Goal: Information Seeking & Learning: Learn about a topic

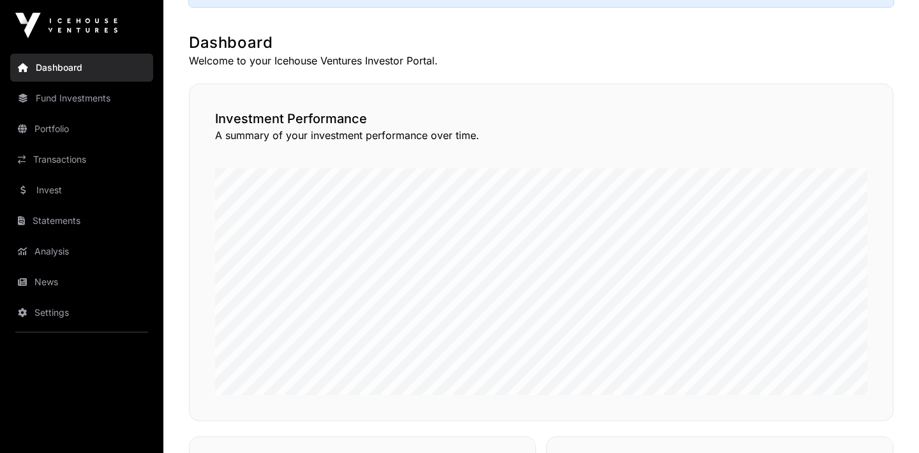
scroll to position [146, 0]
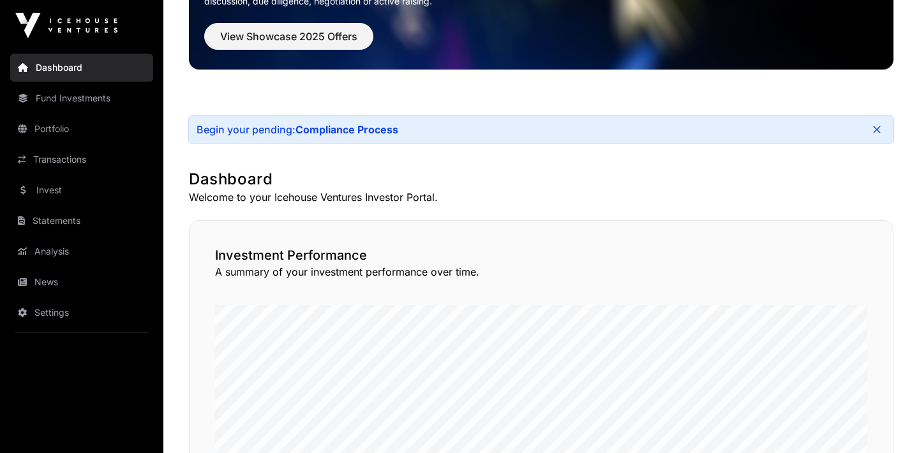
click at [93, 138] on link "Portfolio" at bounding box center [81, 129] width 143 height 28
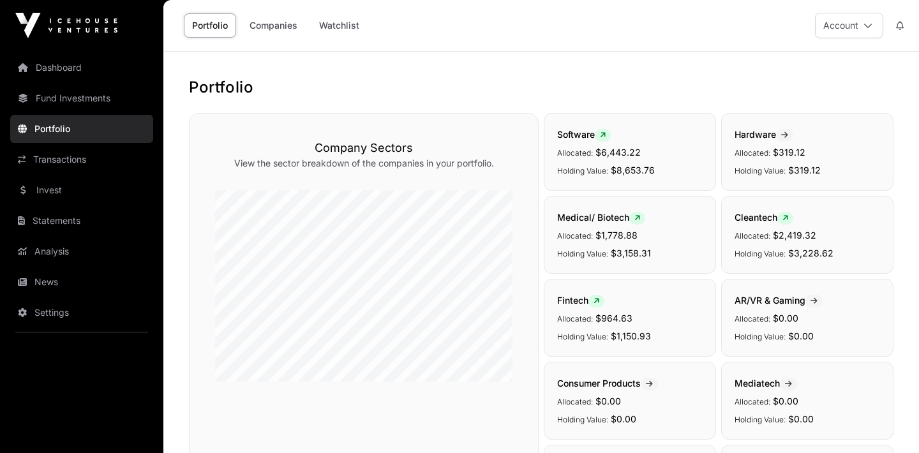
click at [117, 87] on link "Fund Investments" at bounding box center [81, 98] width 143 height 28
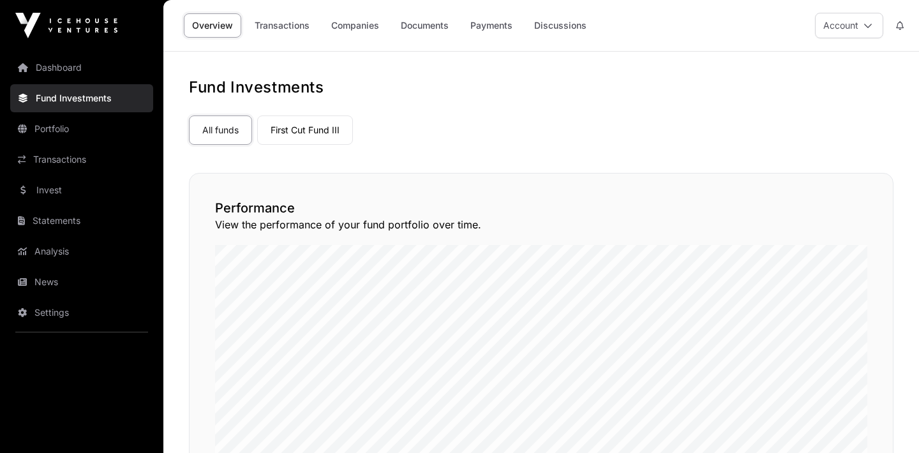
click at [343, 33] on link "Companies" at bounding box center [355, 25] width 64 height 24
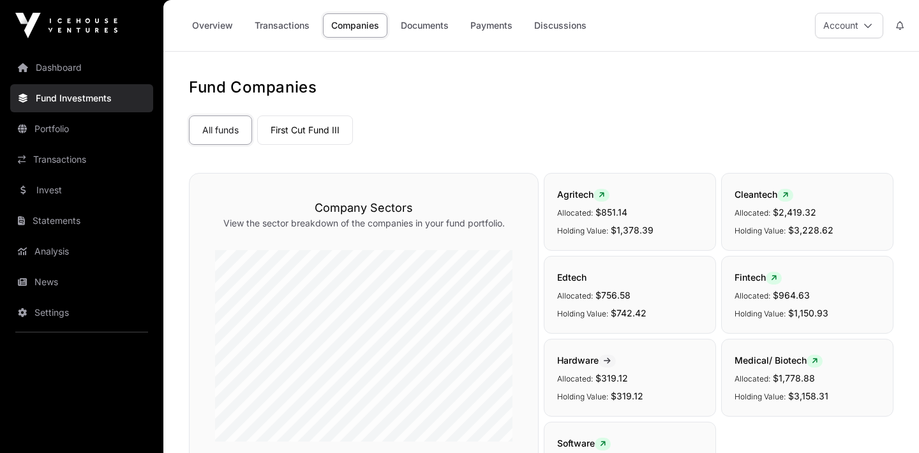
click at [59, 218] on link "Statements" at bounding box center [81, 221] width 143 height 28
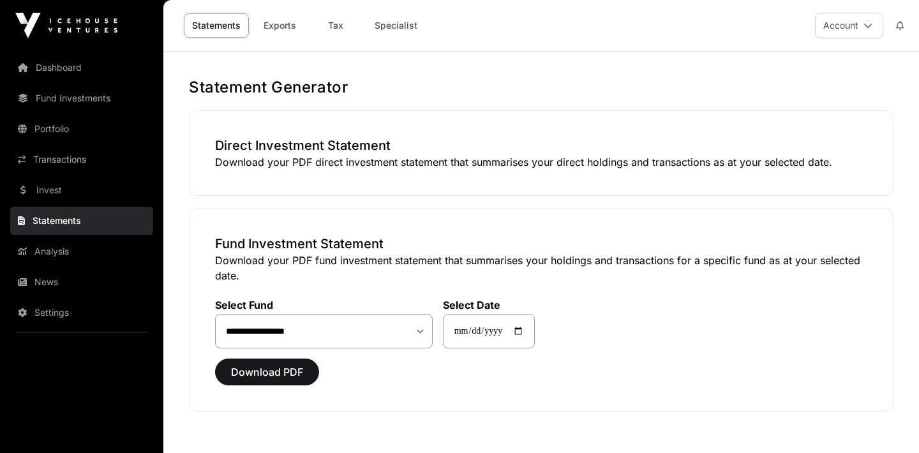
scroll to position [66, 0]
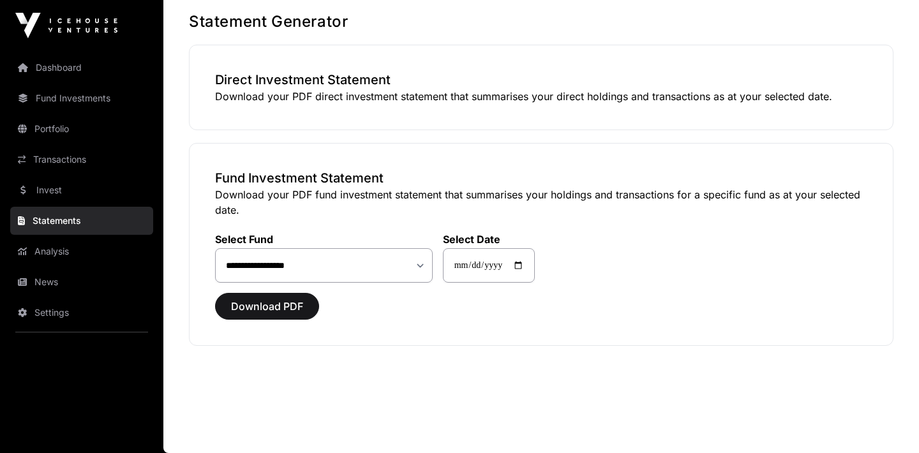
click at [94, 165] on link "Transactions" at bounding box center [81, 160] width 143 height 28
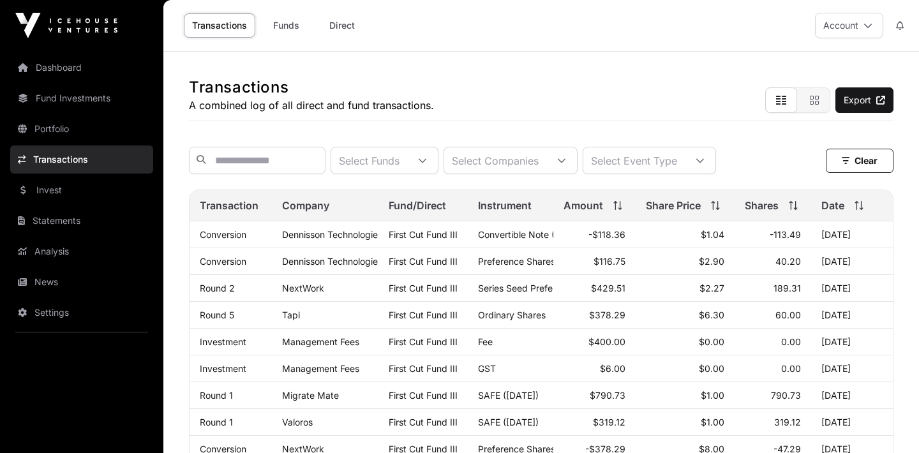
click at [82, 131] on link "Portfolio" at bounding box center [81, 129] width 143 height 28
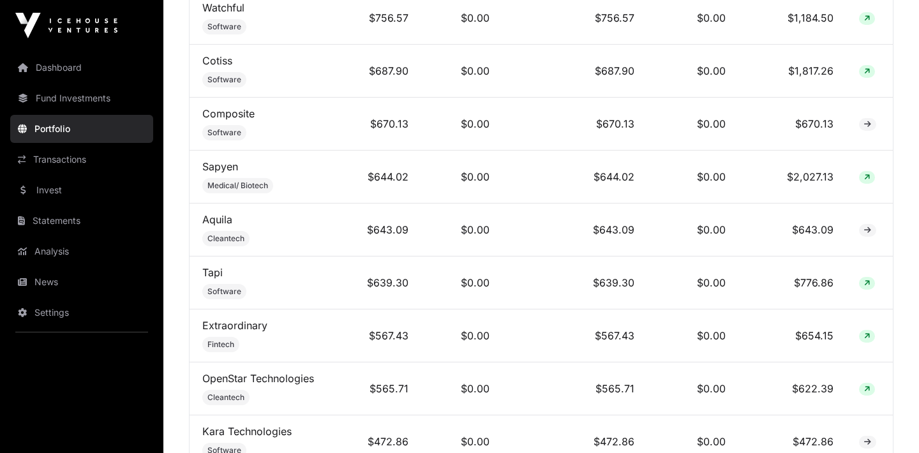
scroll to position [968, 0]
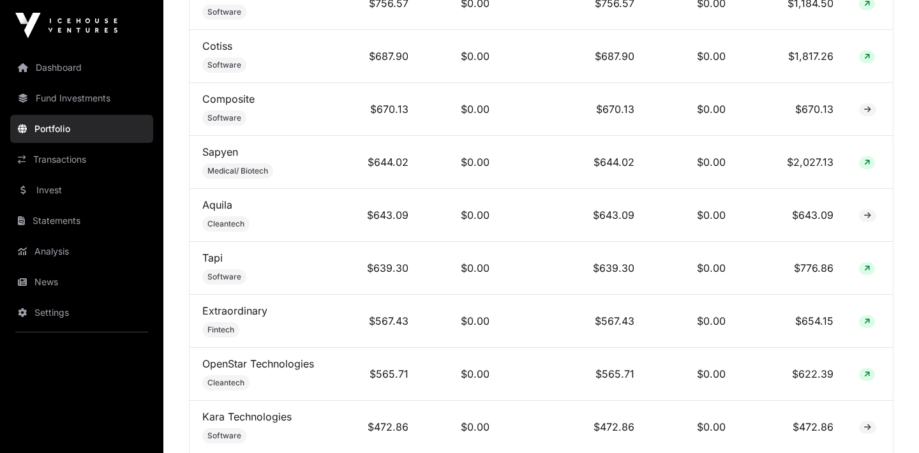
click at [289, 258] on td "Tapi Software" at bounding box center [268, 268] width 156 height 53
click at [216, 256] on link "Tapi" at bounding box center [212, 257] width 20 height 13
click at [237, 310] on link "Extraordinary" at bounding box center [234, 310] width 65 height 13
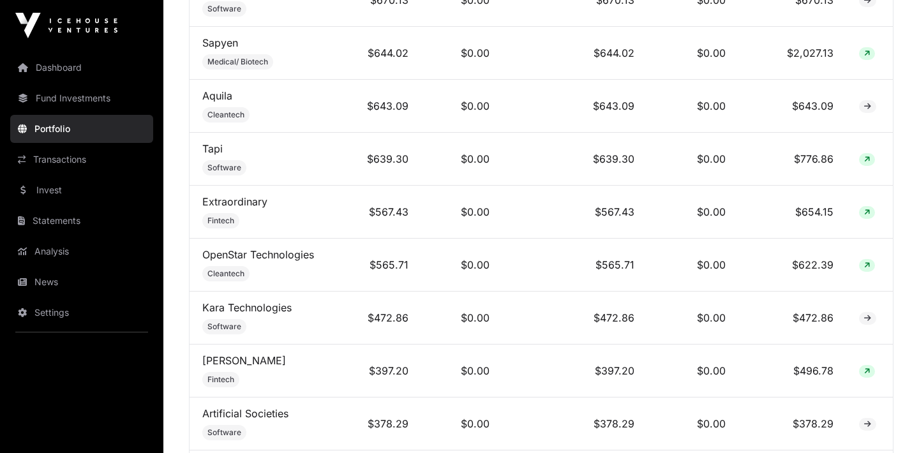
scroll to position [1079, 0]
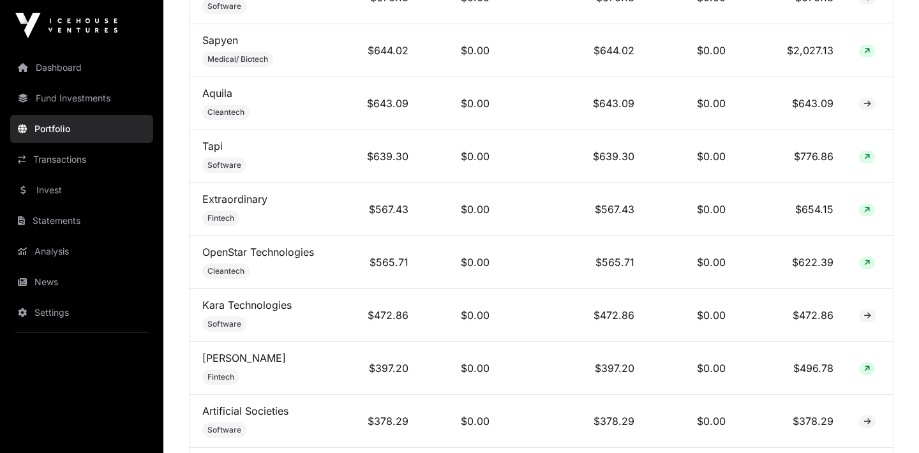
click at [223, 352] on link "Caruso" at bounding box center [244, 358] width 84 height 13
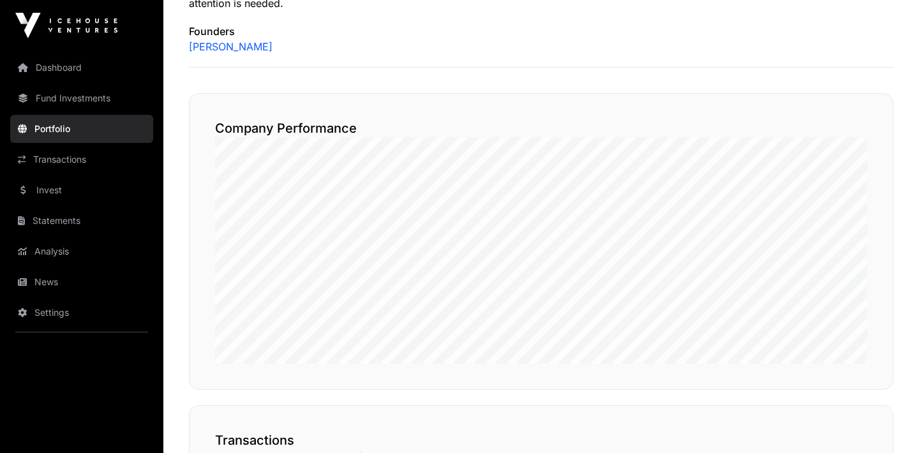
scroll to position [257, 0]
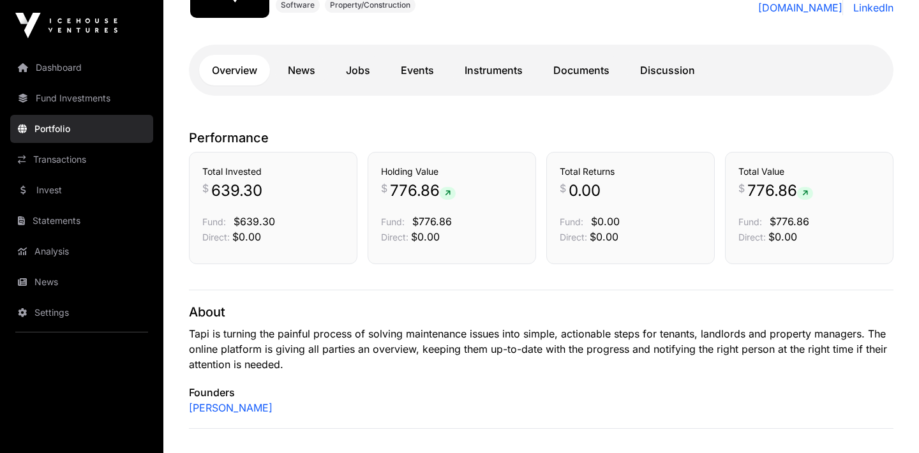
click at [567, 73] on link "Documents" at bounding box center [582, 70] width 82 height 31
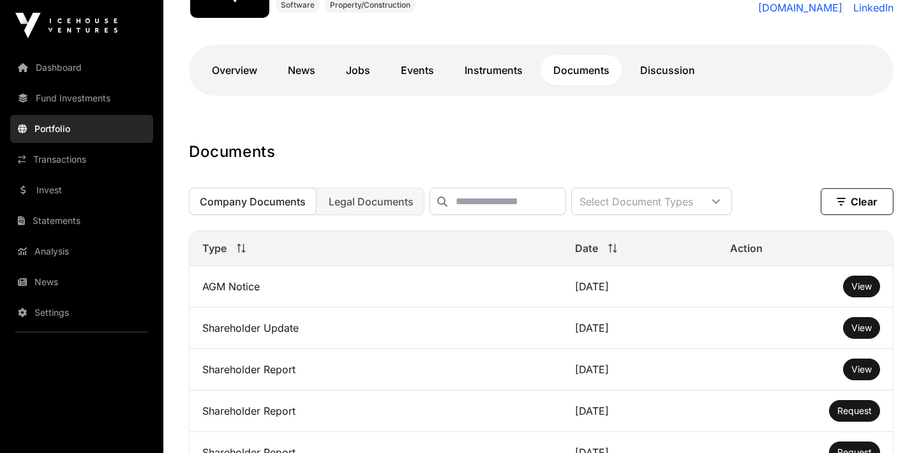
click at [859, 290] on span "View" at bounding box center [861, 286] width 20 height 11
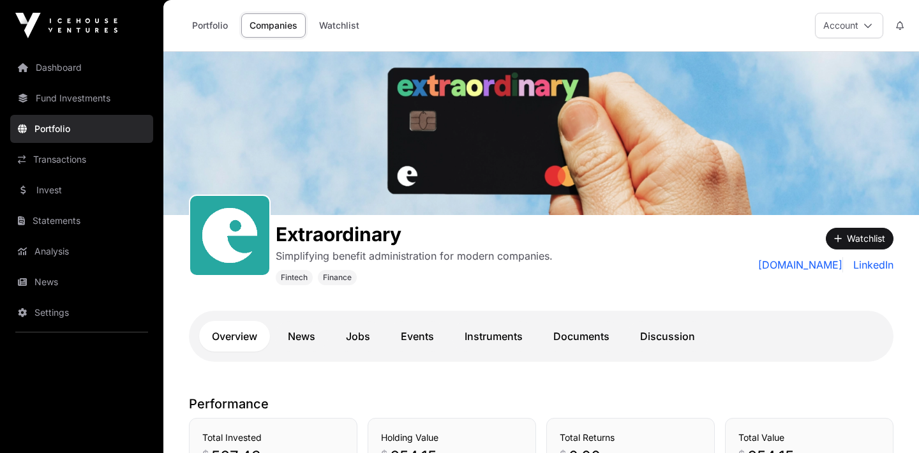
click at [561, 327] on link "Documents" at bounding box center [582, 336] width 82 height 31
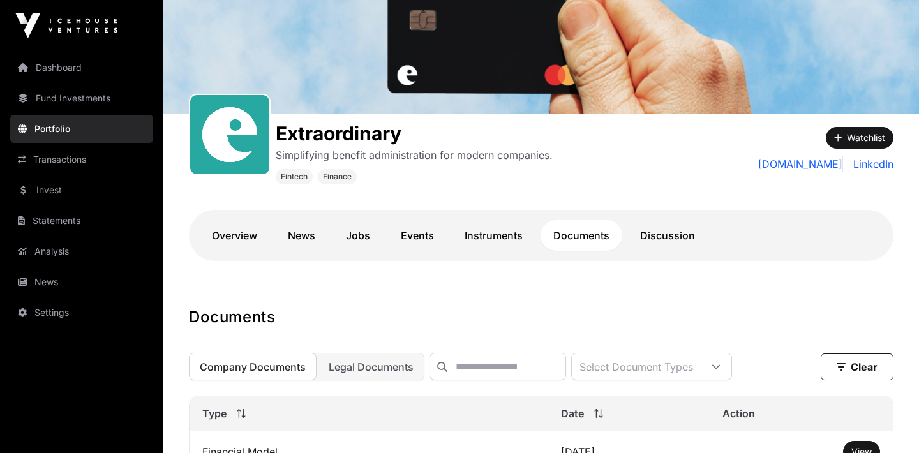
scroll to position [218, 0]
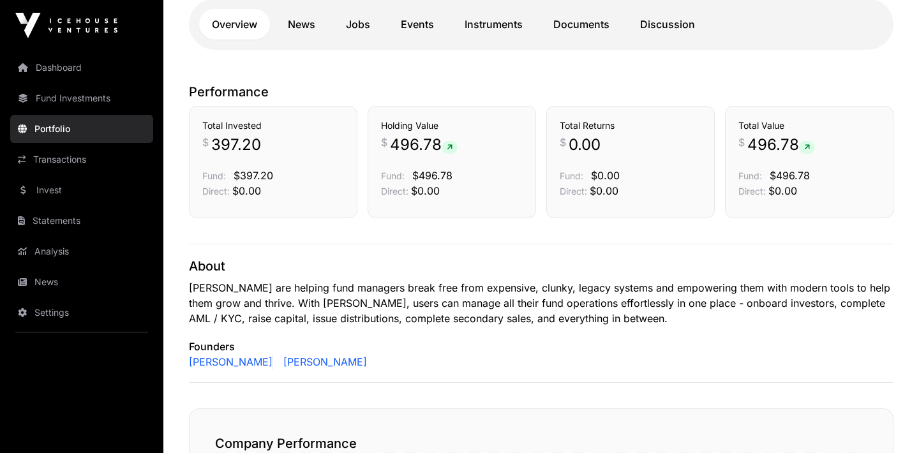
scroll to position [178, 0]
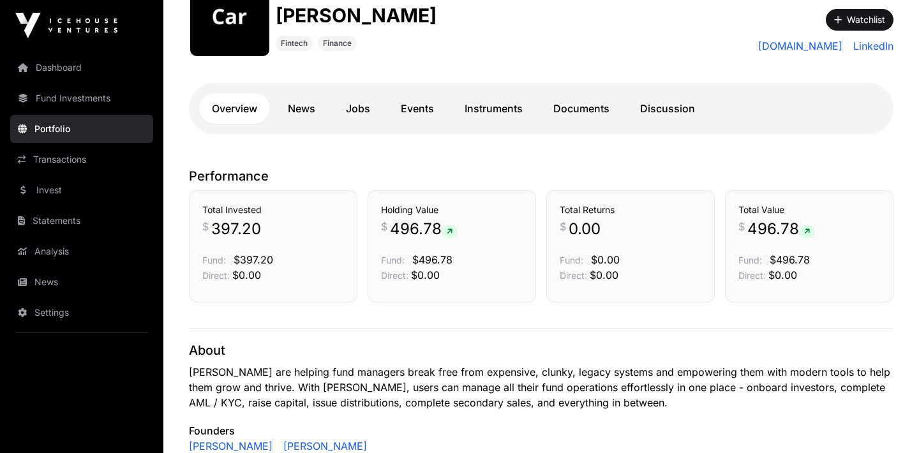
click at [550, 108] on link "Documents" at bounding box center [582, 108] width 82 height 31
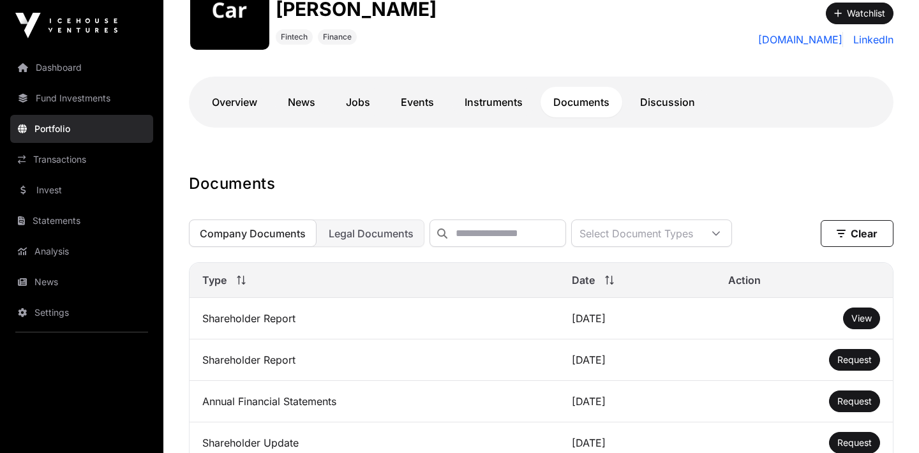
scroll to position [185, 0]
